Goal: Transaction & Acquisition: Register for event/course

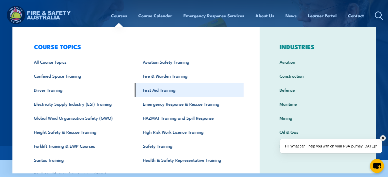
click at [165, 91] on link "First Aid Training" at bounding box center [189, 90] width 109 height 14
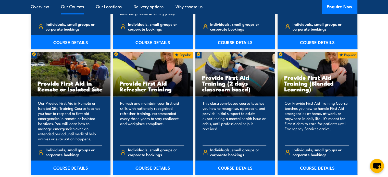
scroll to position [742, 0]
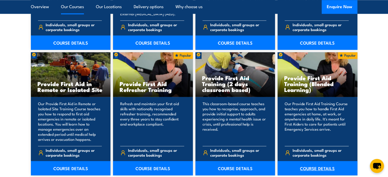
click at [311, 164] on link "COURSE DETAILS" at bounding box center [317, 168] width 80 height 14
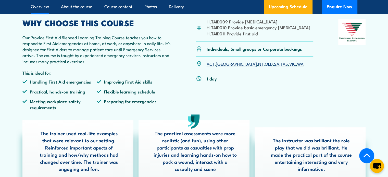
scroll to position [161, 0]
click at [264, 67] on link "QLD" at bounding box center [268, 64] width 8 height 6
